Goal: Use online tool/utility: Utilize a website feature to perform a specific function

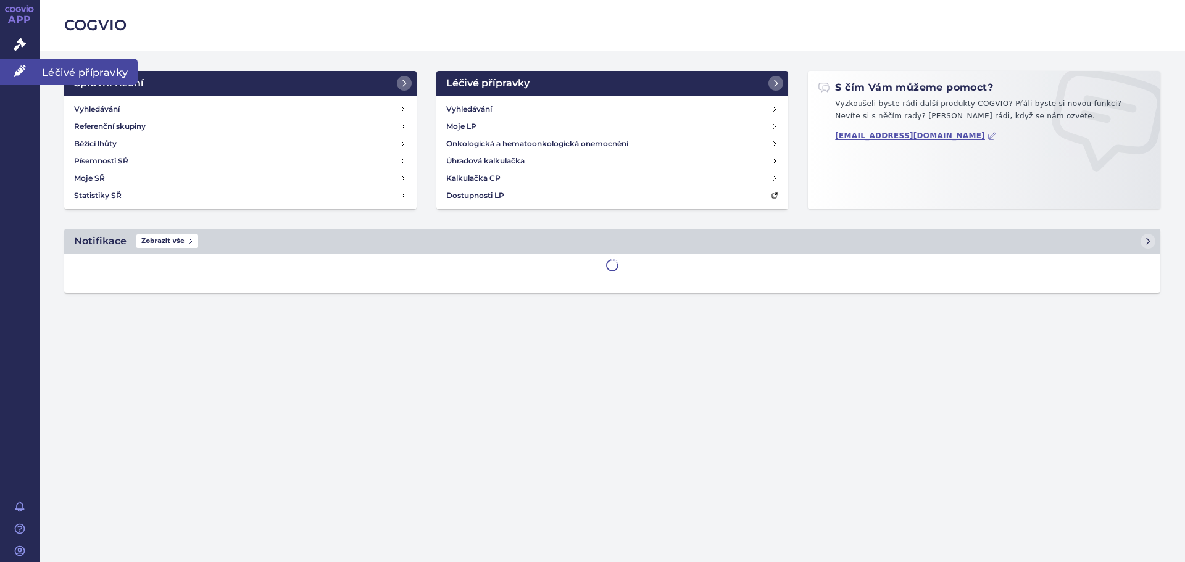
click at [93, 76] on span "Léčivé přípravky" at bounding box center [88, 72] width 98 height 26
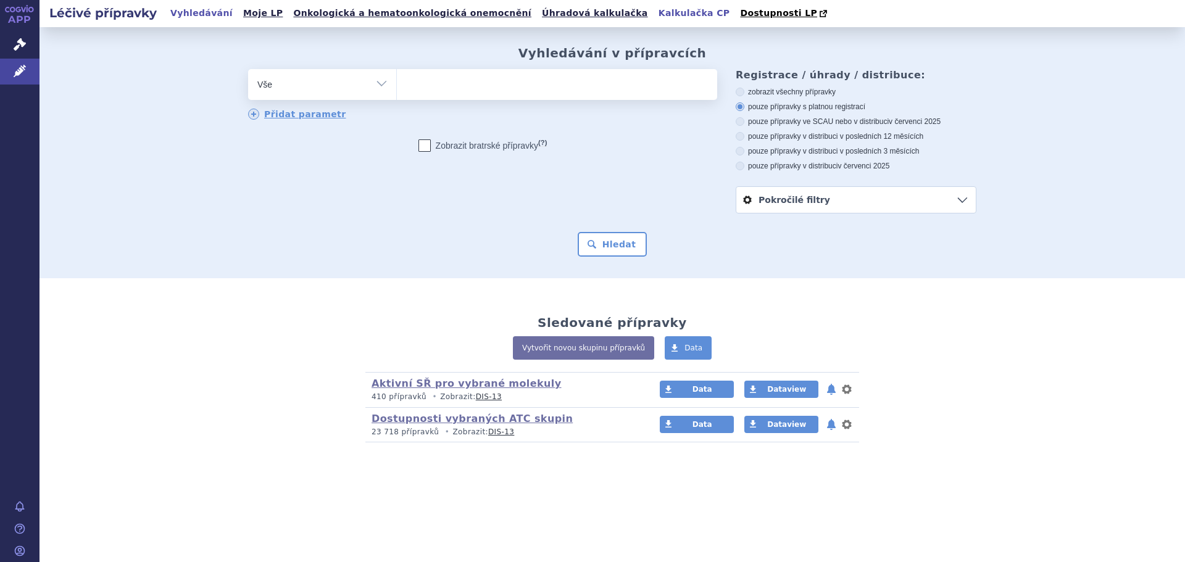
click at [655, 13] on link "Kalkulačka CP" at bounding box center [694, 13] width 79 height 17
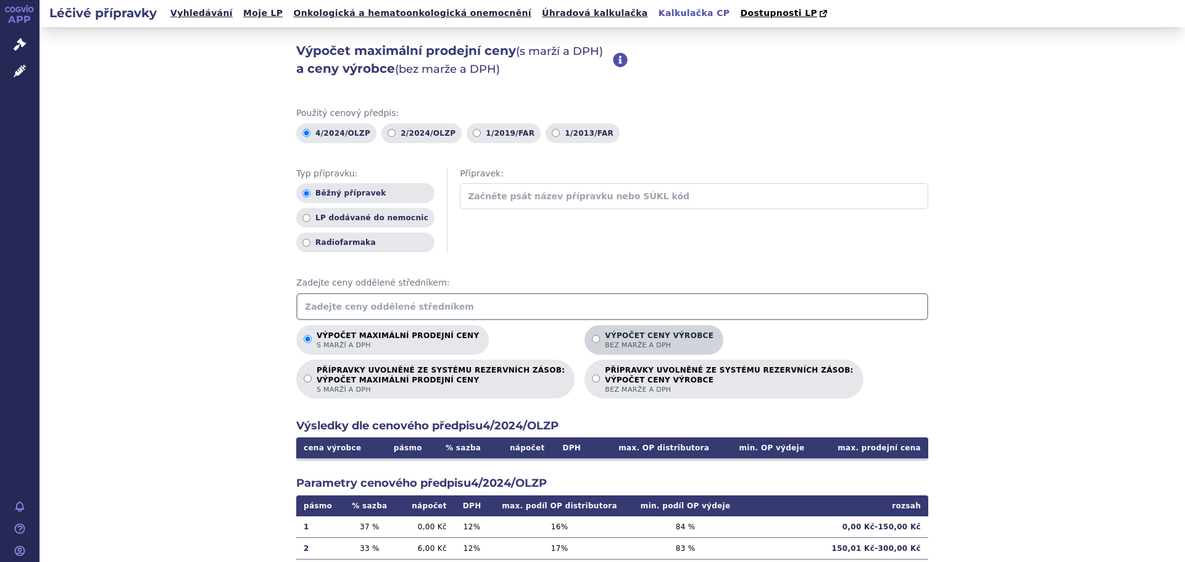
click at [625, 338] on p "Výpočet ceny výrobce bez marže a DPH" at bounding box center [659, 340] width 109 height 19
click at [600, 338] on input "Výpočet ceny výrobce bez marže a DPH" at bounding box center [596, 339] width 8 height 8
radio input "true"
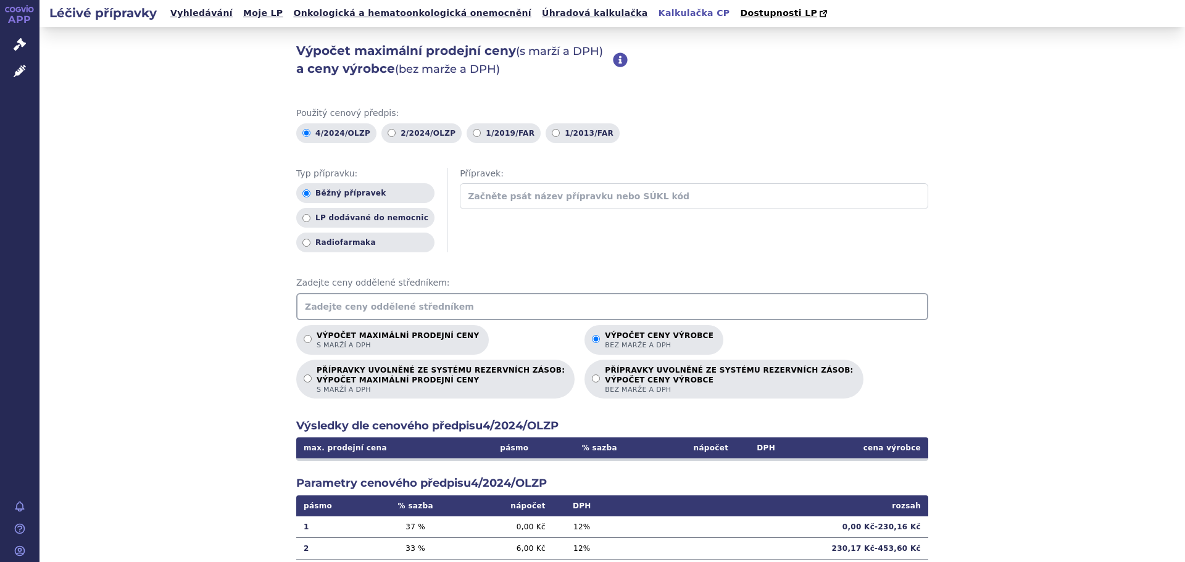
click at [525, 305] on input "text" at bounding box center [612, 306] width 632 height 27
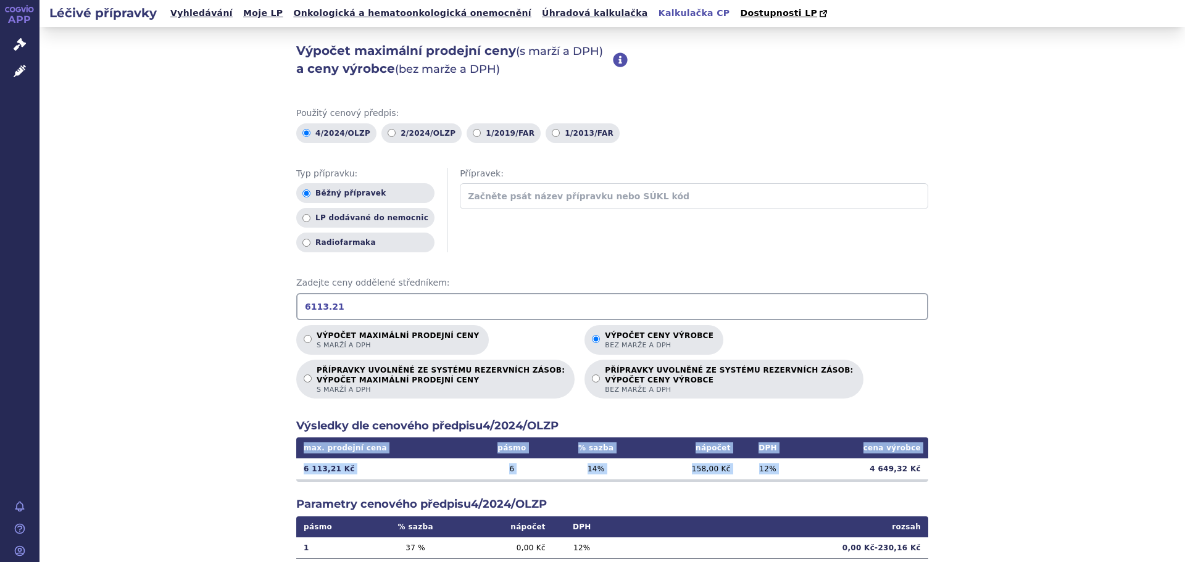
drag, startPoint x: 873, startPoint y: 470, endPoint x: 931, endPoint y: 470, distance: 57.4
click at [931, 470] on div "Výpočet maximální prodejní ceny (s marží a DPH) a ceny výrobce (bez marže a DPH…" at bounding box center [611, 387] width 1145 height 720
click at [338, 314] on input "6113.21" at bounding box center [612, 306] width 632 height 27
drag, startPoint x: 347, startPoint y: 305, endPoint x: 223, endPoint y: 331, distance: 126.2
click at [223, 331] on div "Výpočet maximální prodejní ceny (s marží a DPH) a ceny výrobce (bez marže a DPH…" at bounding box center [611, 387] width 1145 height 720
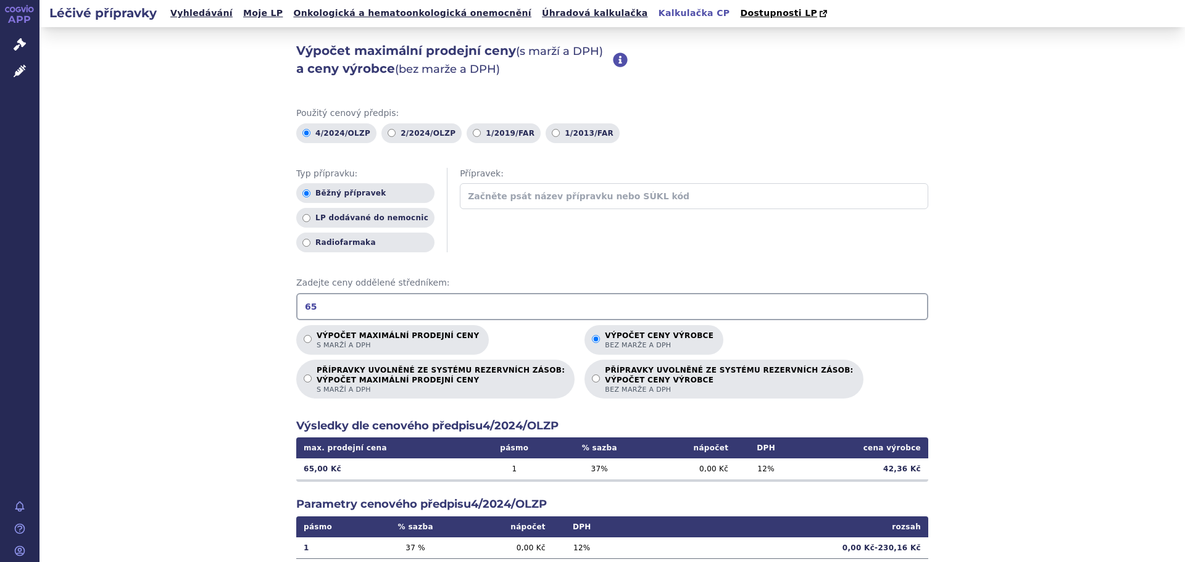
type input "6"
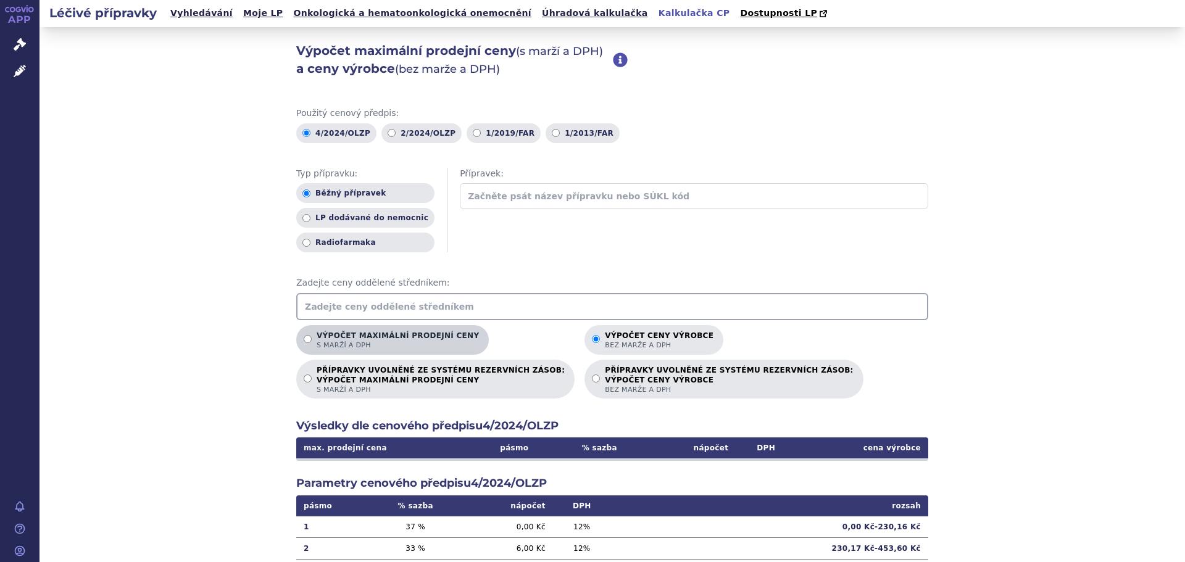
click at [362, 334] on p "Výpočet maximální prodejní ceny s marží a DPH" at bounding box center [398, 340] width 162 height 19
click at [312, 335] on input "Výpočet maximální prodejní ceny s marží a DPH" at bounding box center [308, 339] width 8 height 8
radio input "true"
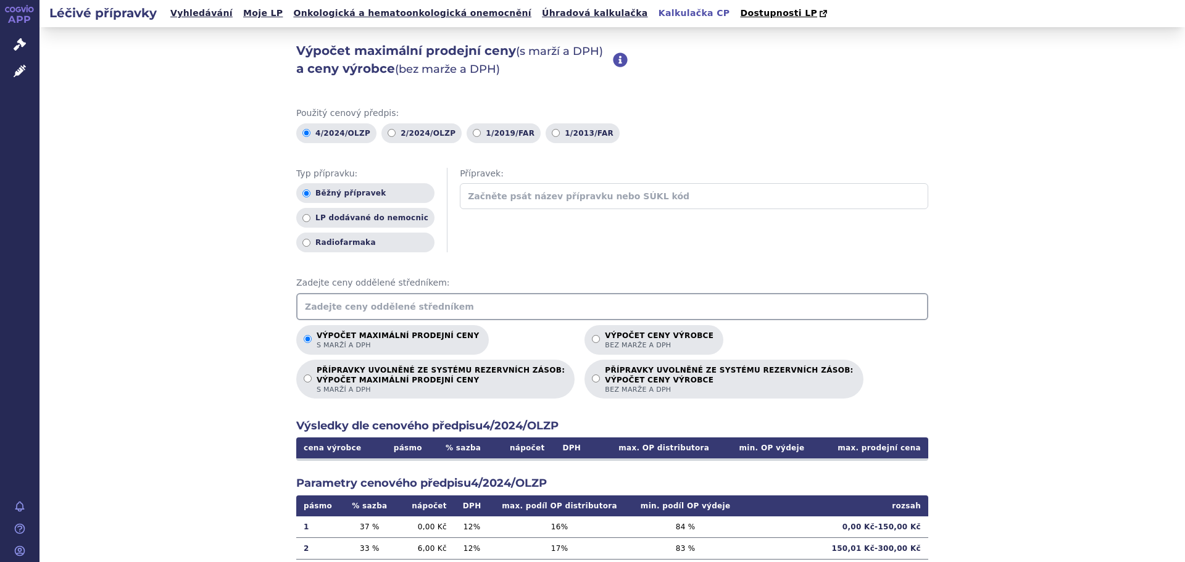
click at [358, 288] on span "Zadejte ceny oddělené středníkem:" at bounding box center [612, 283] width 632 height 12
click at [358, 302] on input "text" at bounding box center [612, 306] width 632 height 27
click at [605, 334] on p "Výpočet ceny výrobce bez marže a DPH" at bounding box center [659, 340] width 109 height 19
click at [592, 335] on input "Výpočet ceny výrobce bez marže a DPH" at bounding box center [596, 339] width 8 height 8
radio input "true"
